Goal: Information Seeking & Learning: Check status

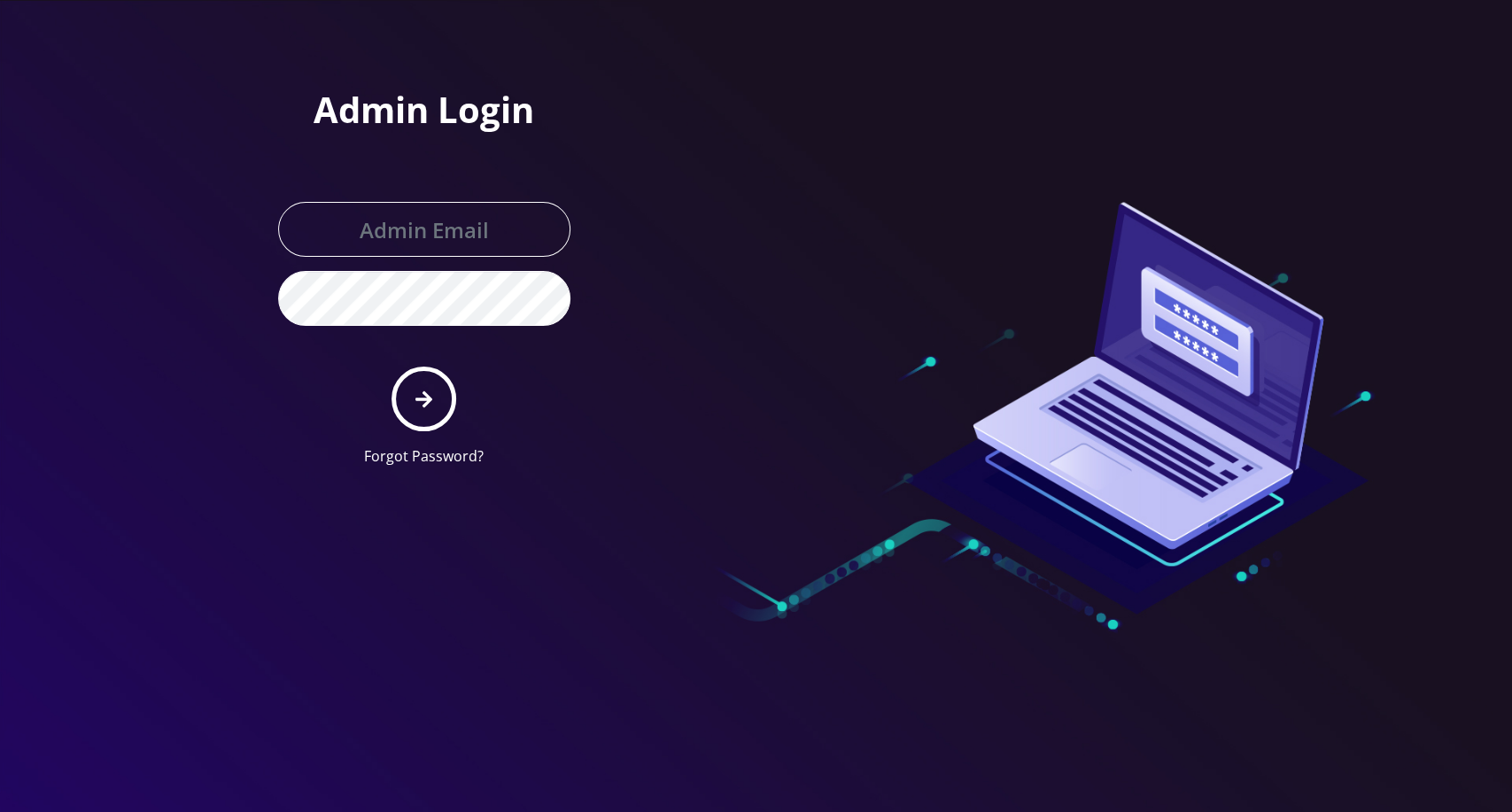
type input "master@britewireless.com"
click at [697, 531] on div at bounding box center [756, 406] width 1512 height 812
click at [1211, 34] on div at bounding box center [1009, 241] width 505 height 481
type input "[EMAIL_ADDRESS][DOMAIN_NAME]"
click at [412, 397] on button "submit" at bounding box center [423, 398] width 64 height 64
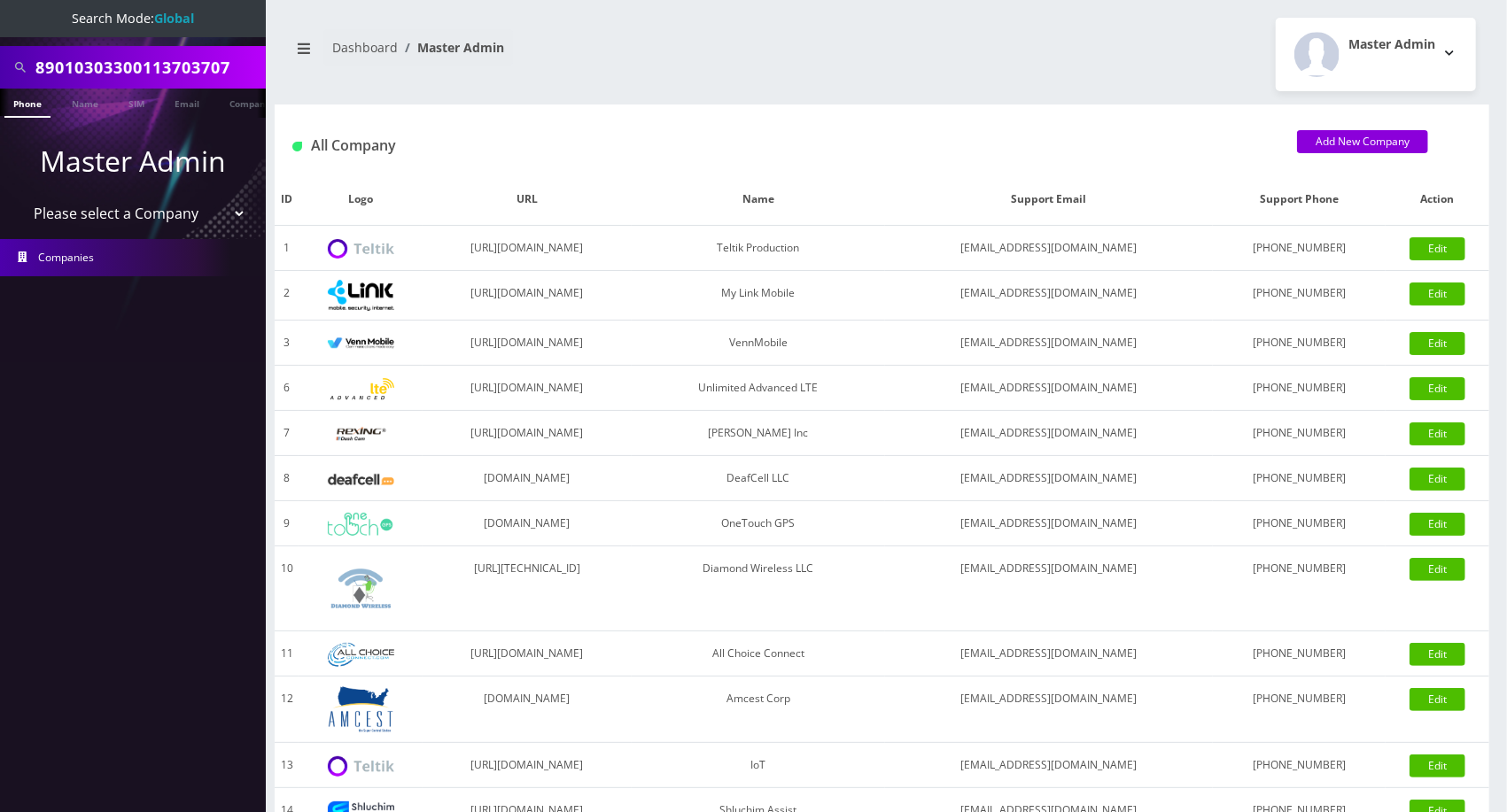
click at [161, 58] on input "89010303300113703707" at bounding box center [149, 67] width 226 height 34
paste input "[PHONE_NUMBER]"
click at [106, 64] on input "[PHONE_NUMBER]" at bounding box center [149, 67] width 226 height 34
click at [71, 68] on input "516-6729027" at bounding box center [149, 67] width 226 height 34
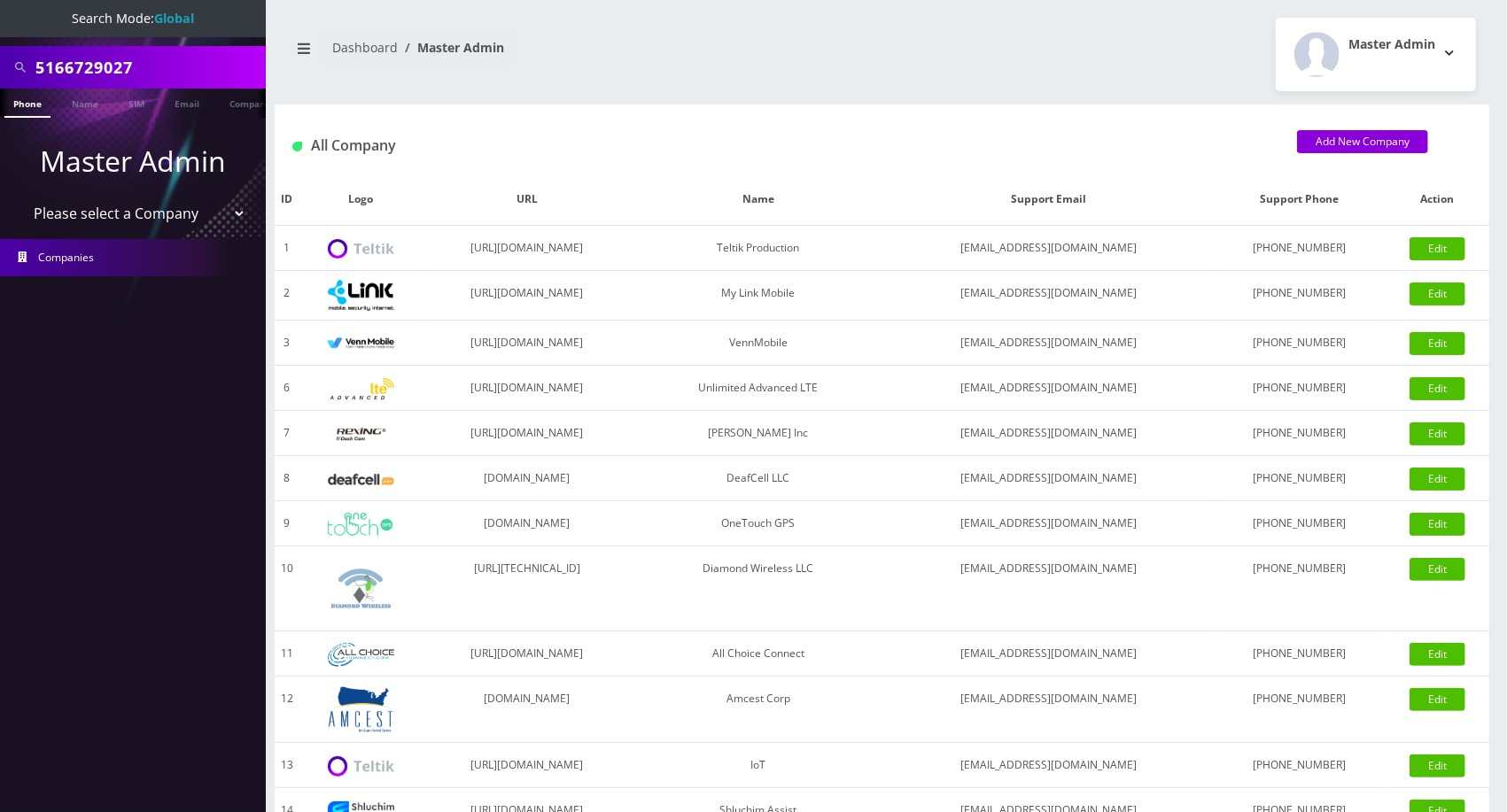
type input "5166729027"
click at [31, 110] on link "Phone" at bounding box center [28, 103] width 46 height 29
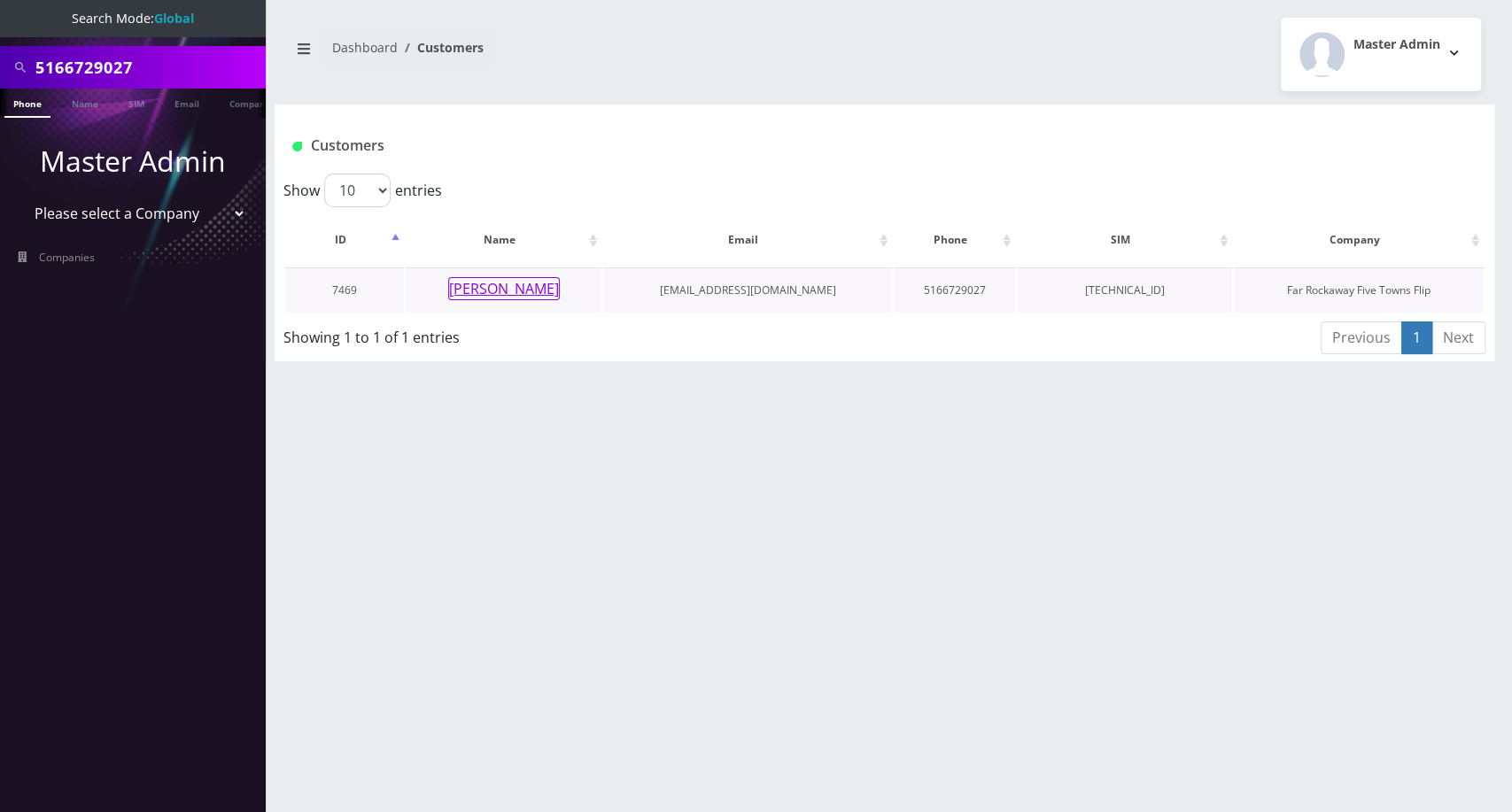
click at [523, 296] on button "[PERSON_NAME]" at bounding box center [503, 289] width 111 height 23
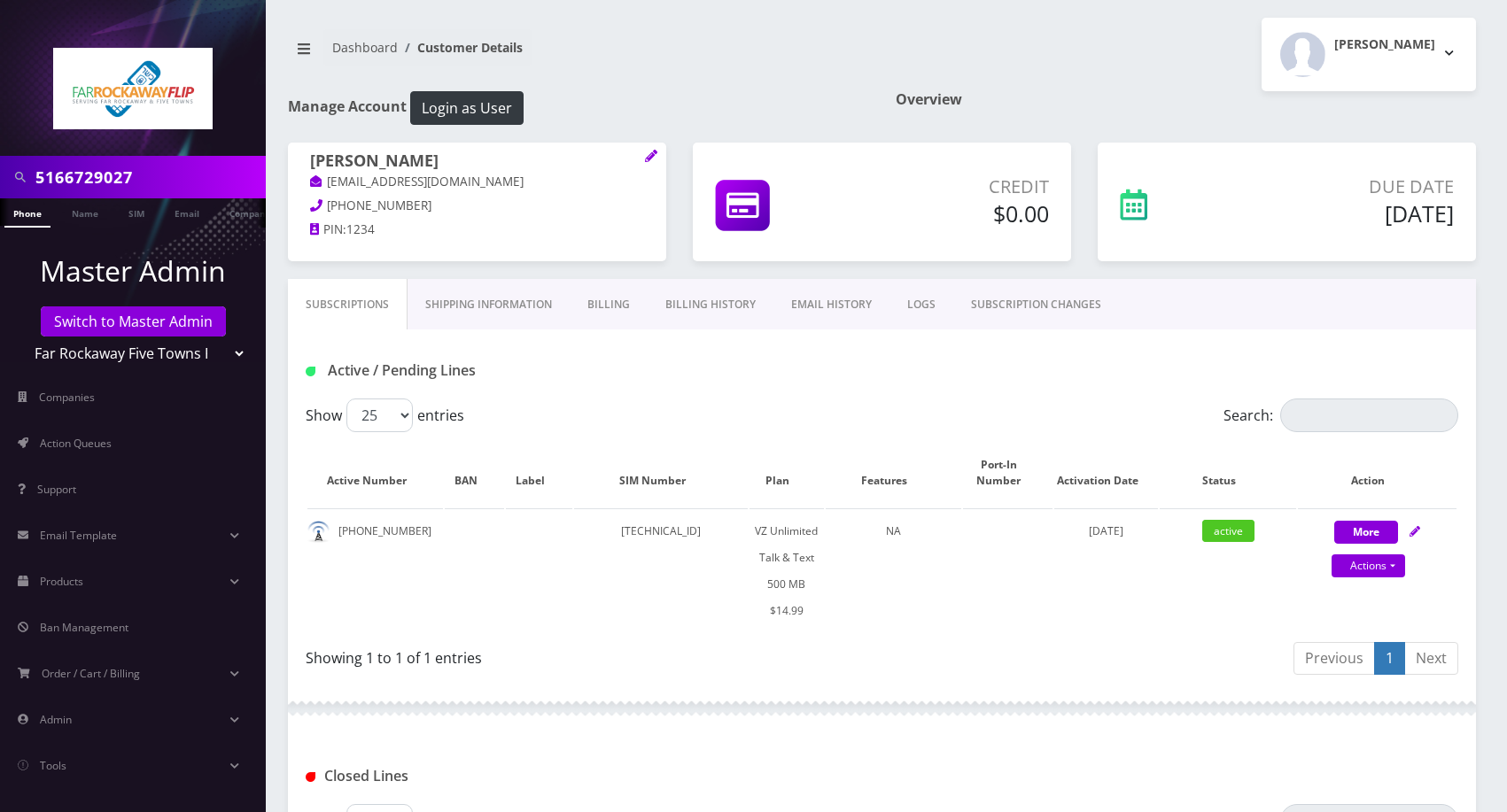
click at [671, 299] on link "Billing History" at bounding box center [710, 305] width 126 height 52
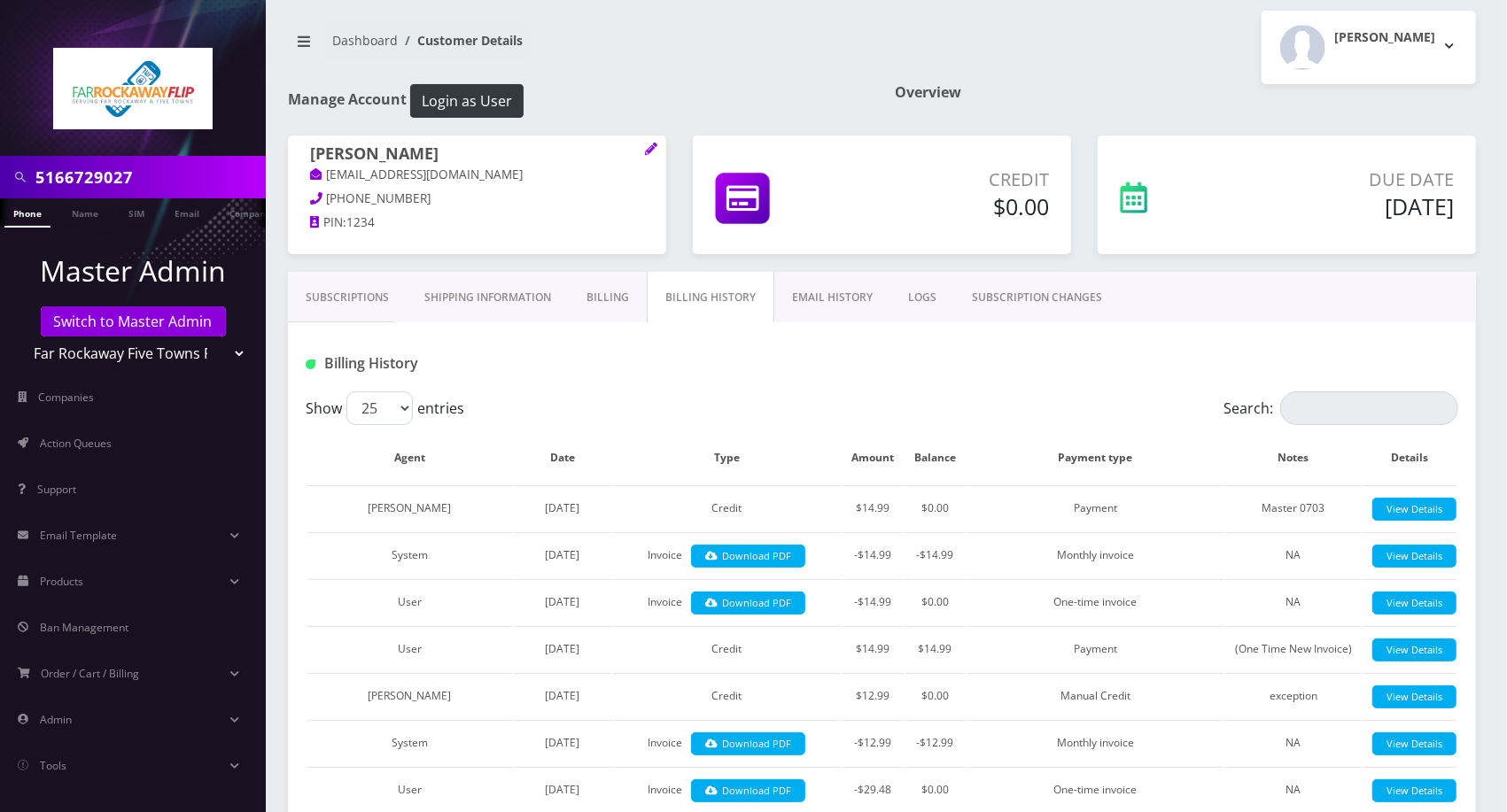
scroll to position [12, 0]
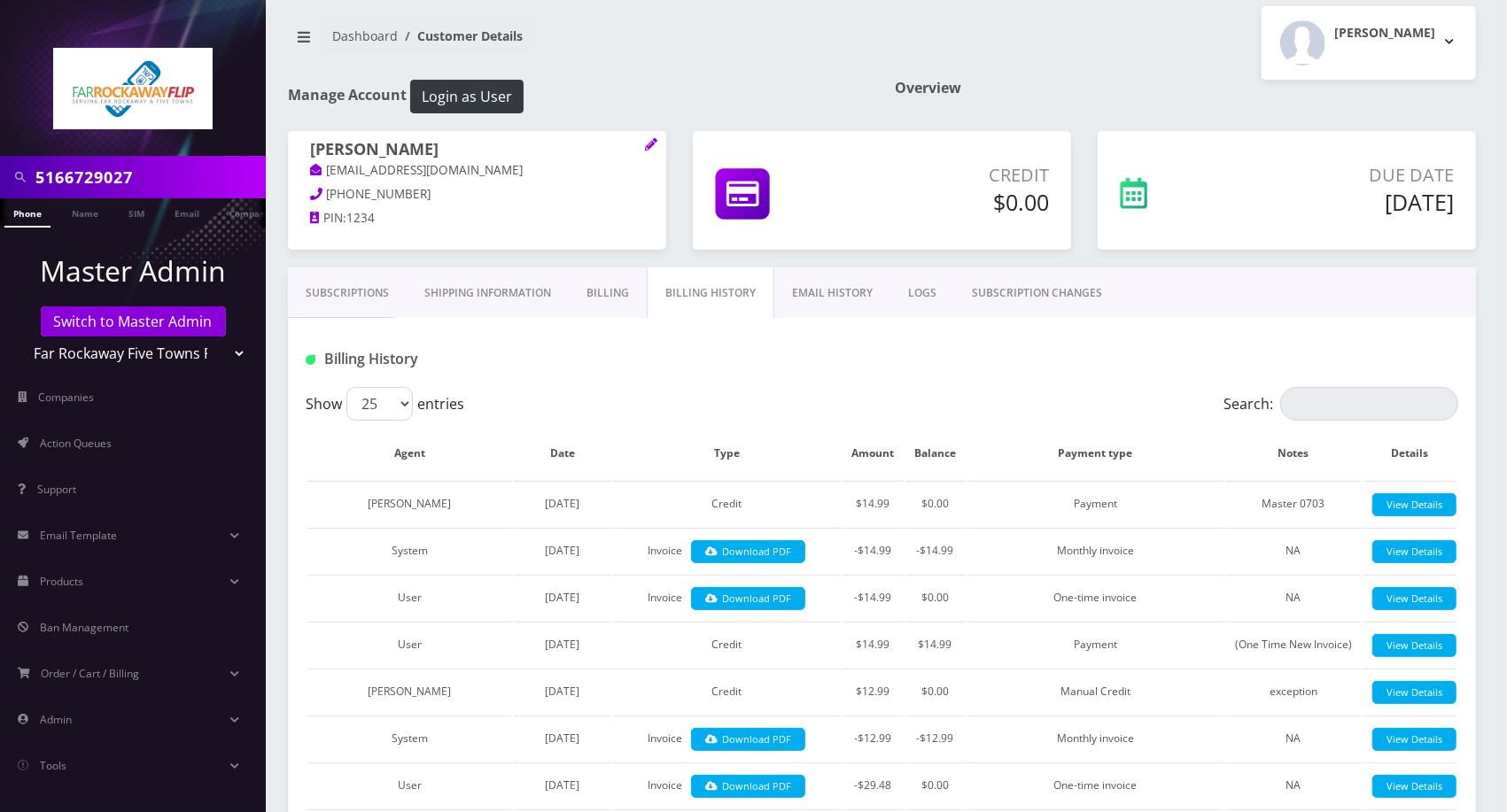
click at [671, 299] on link "Billing History" at bounding box center [710, 293] width 128 height 52
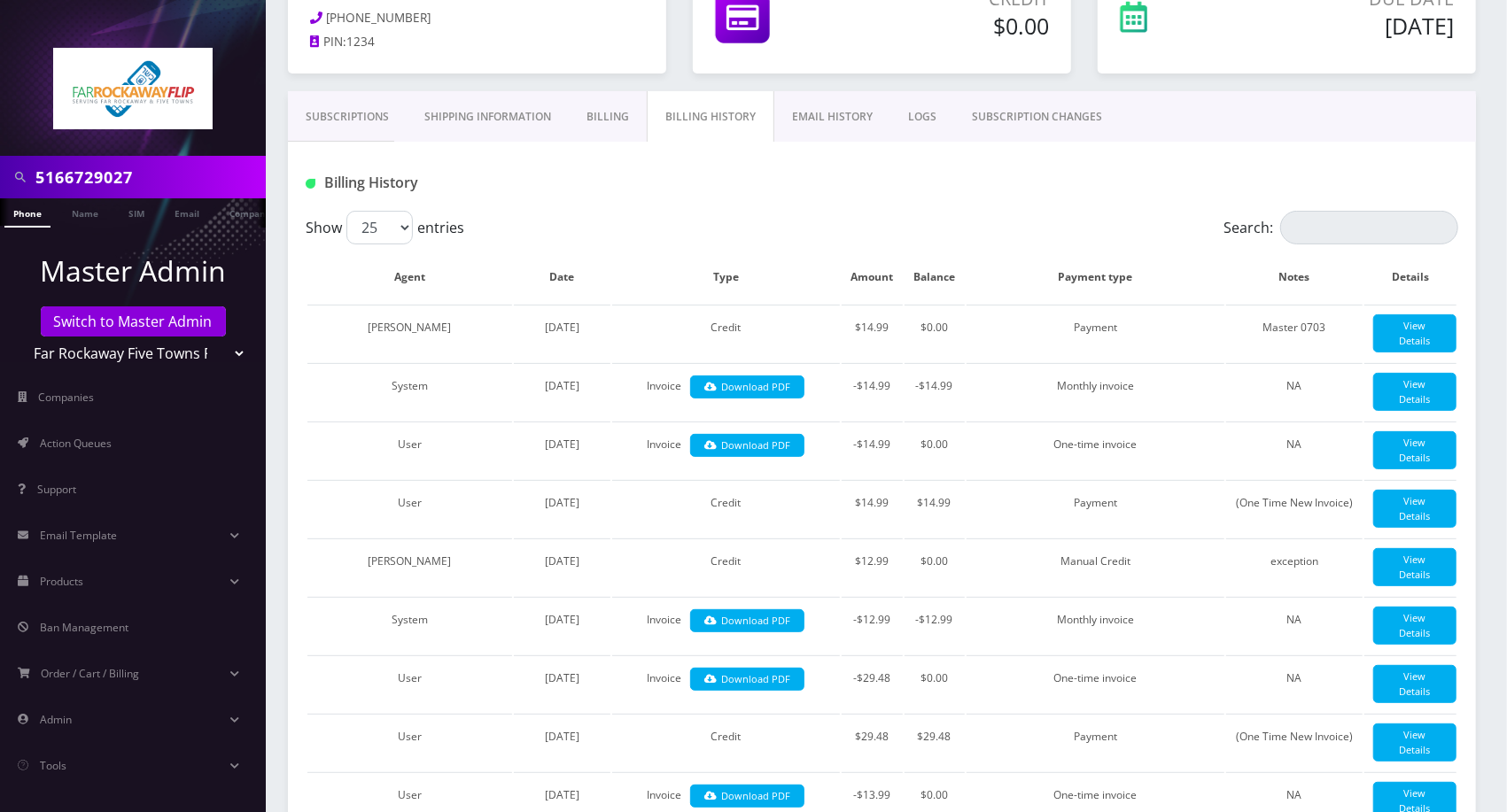
scroll to position [182, 0]
